Goal: Find specific page/section: Find specific page/section

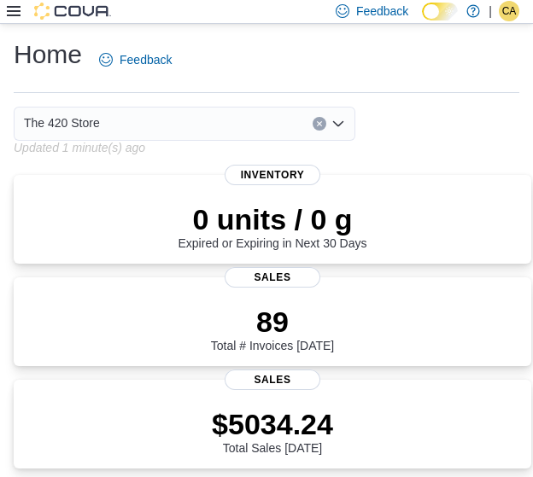
click at [10, 3] on div at bounding box center [59, 11] width 104 height 17
click at [12, 9] on icon at bounding box center [14, 11] width 14 height 14
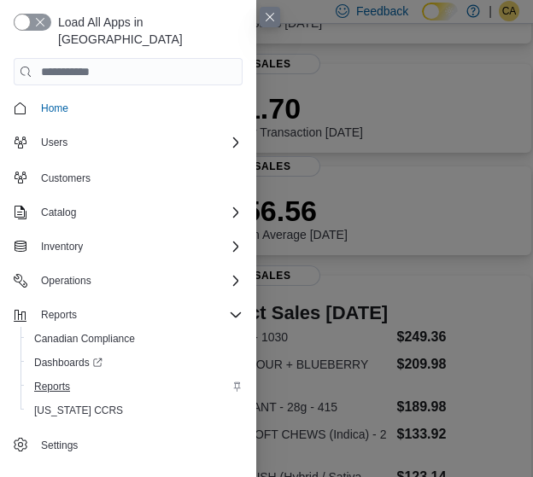
scroll to position [427, 0]
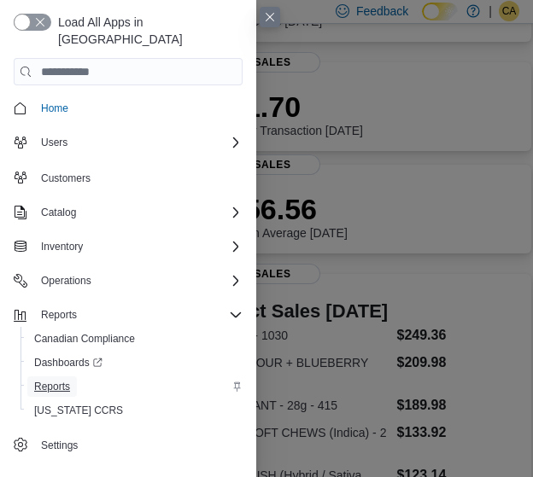
click at [63, 380] on span "Reports" at bounding box center [52, 387] width 36 height 14
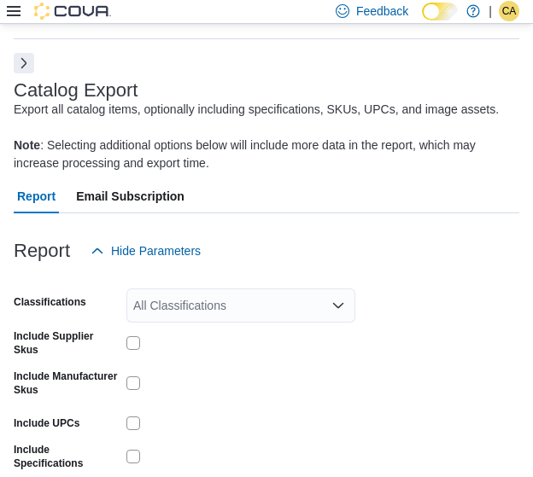
scroll to position [93, 0]
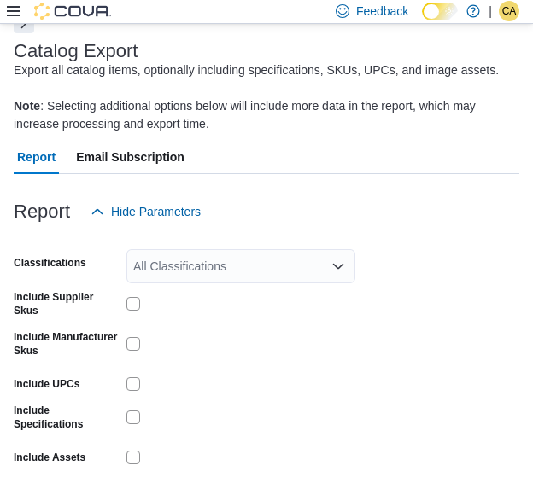
click at [21, 31] on button "Next" at bounding box center [24, 23] width 20 height 20
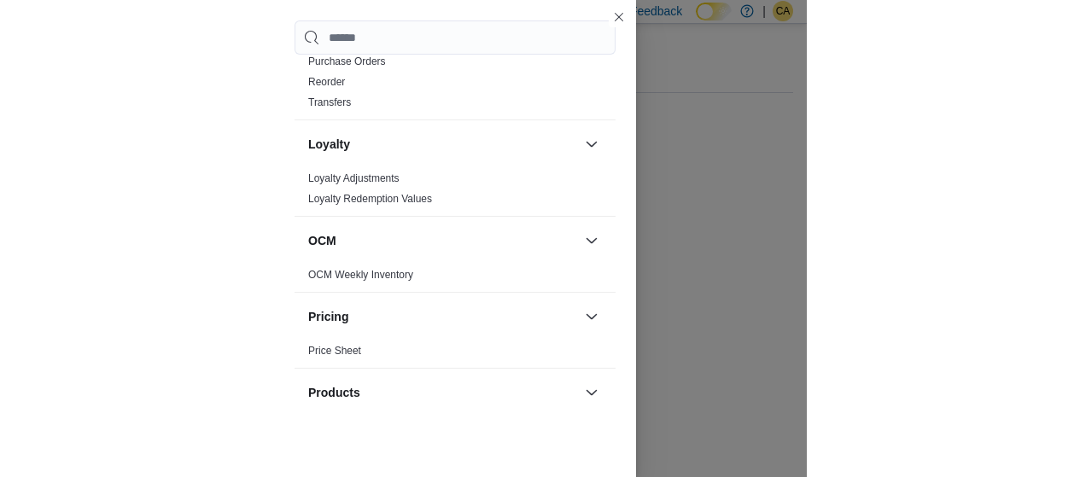
scroll to position [683, 0]
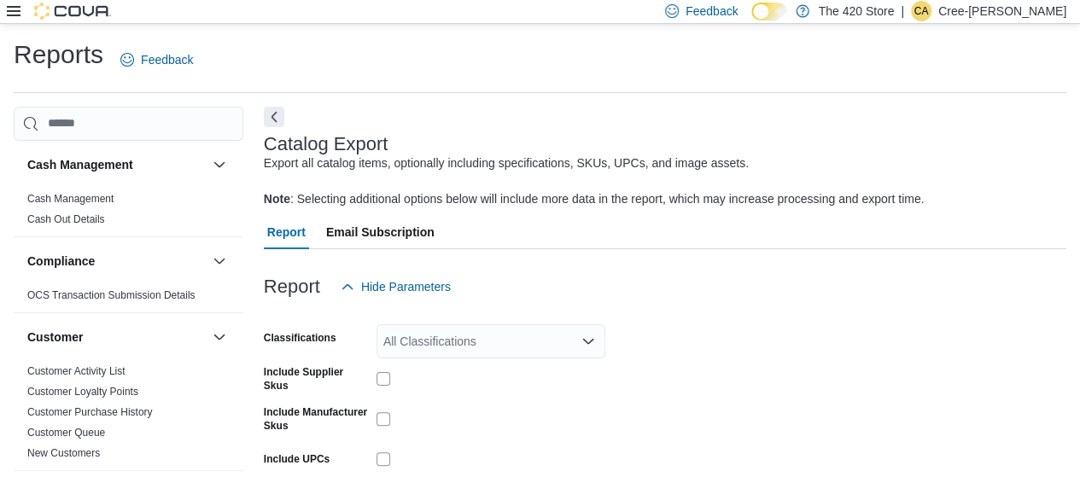
click at [5, 11] on div "Feedback Dark Mode The 420 Store | CA Cree-[PERSON_NAME]" at bounding box center [540, 12] width 1080 height 24
click at [14, 15] on icon at bounding box center [14, 11] width 14 height 10
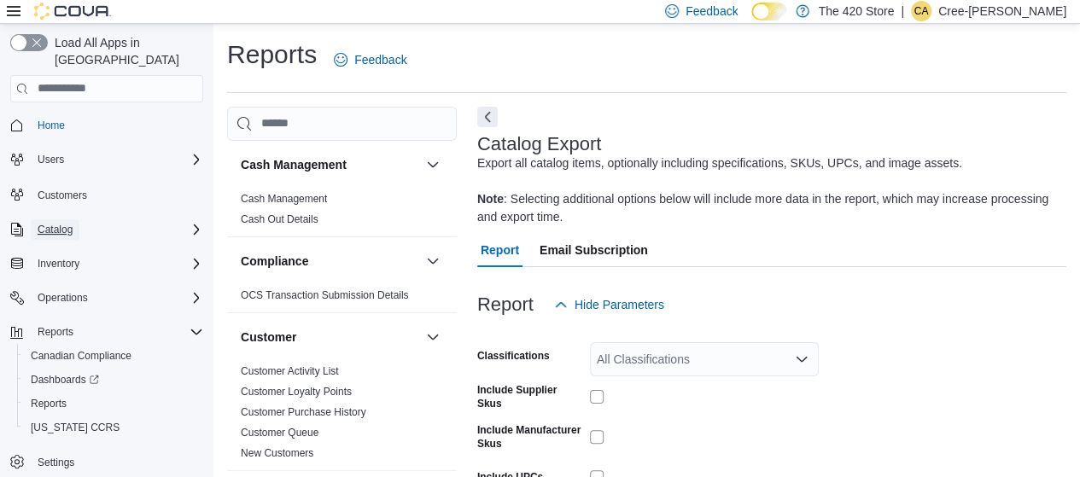
click at [65, 223] on span "Catalog" at bounding box center [55, 230] width 35 height 14
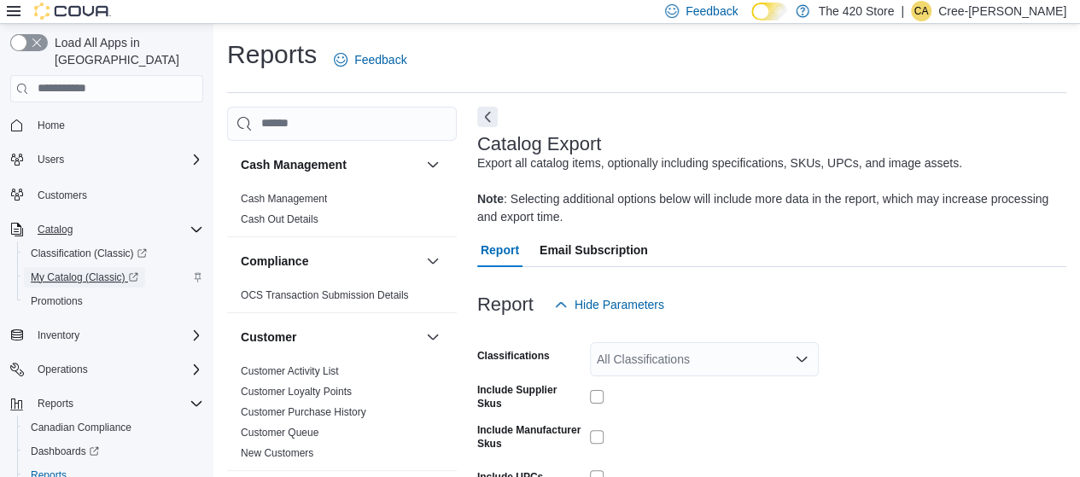
click at [89, 271] on span "My Catalog (Classic)" at bounding box center [85, 278] width 108 height 14
